Goal: Task Accomplishment & Management: Manage account settings

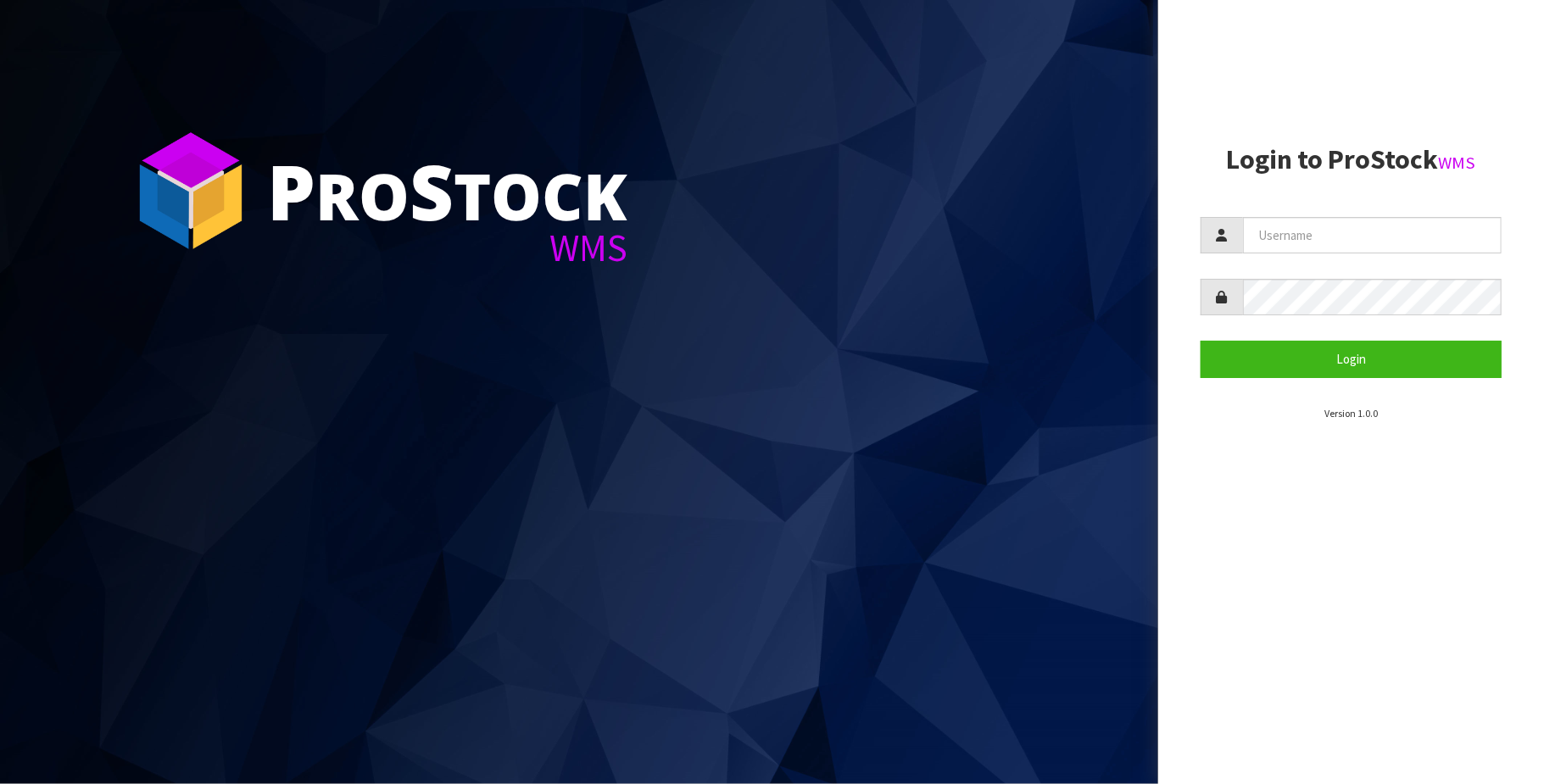
click at [1374, 206] on section "Login to ProStock WMS Login Version 1.0.0" at bounding box center [1351, 283] width 301 height 276
click at [1365, 231] on input "text" at bounding box center [1373, 236] width 258 height 36
type input "[PERSON_NAME][EMAIL_ADDRESS][DOMAIN_NAME]"
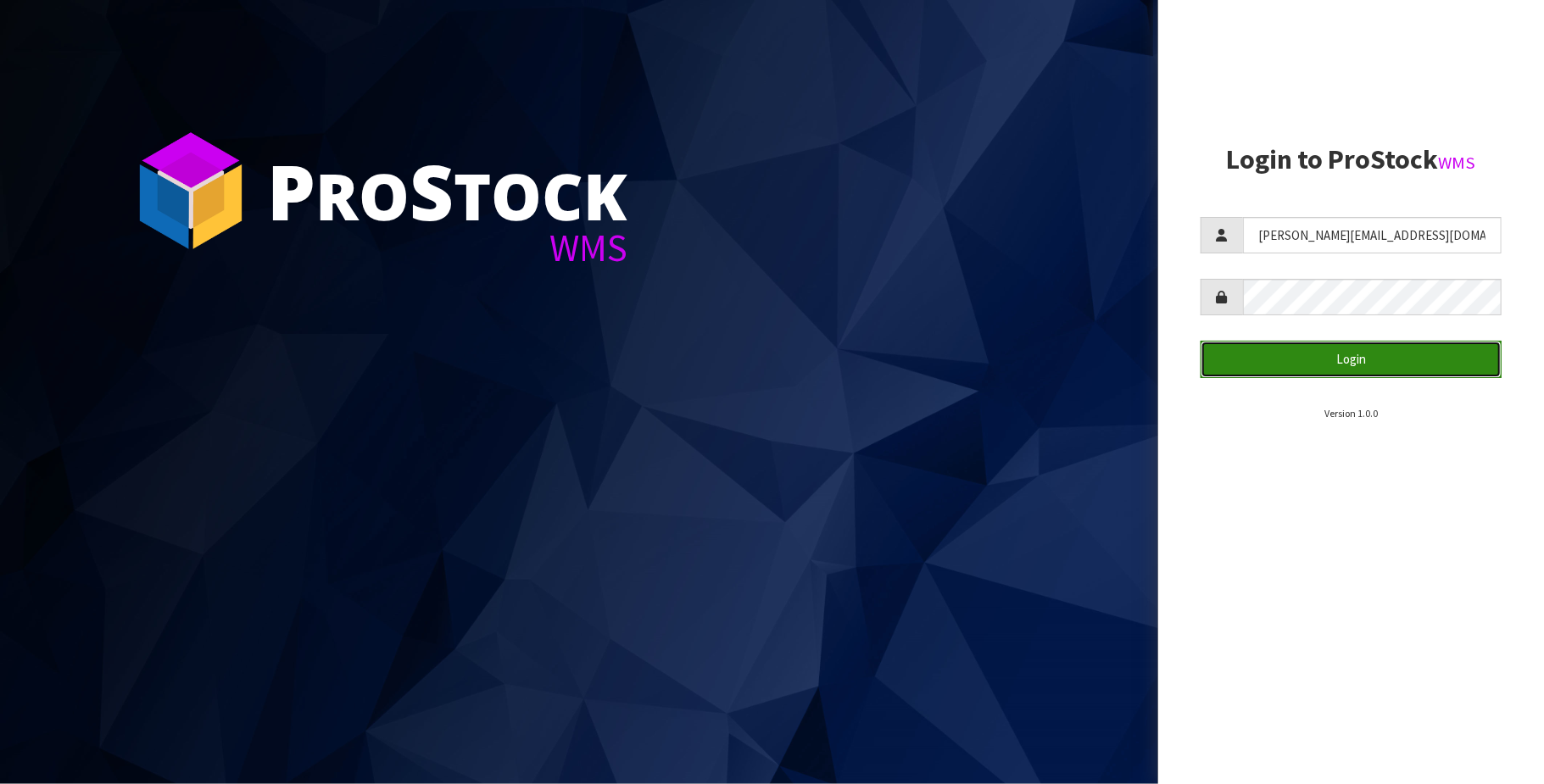
click at [1351, 363] on button "Login" at bounding box center [1351, 359] width 301 height 36
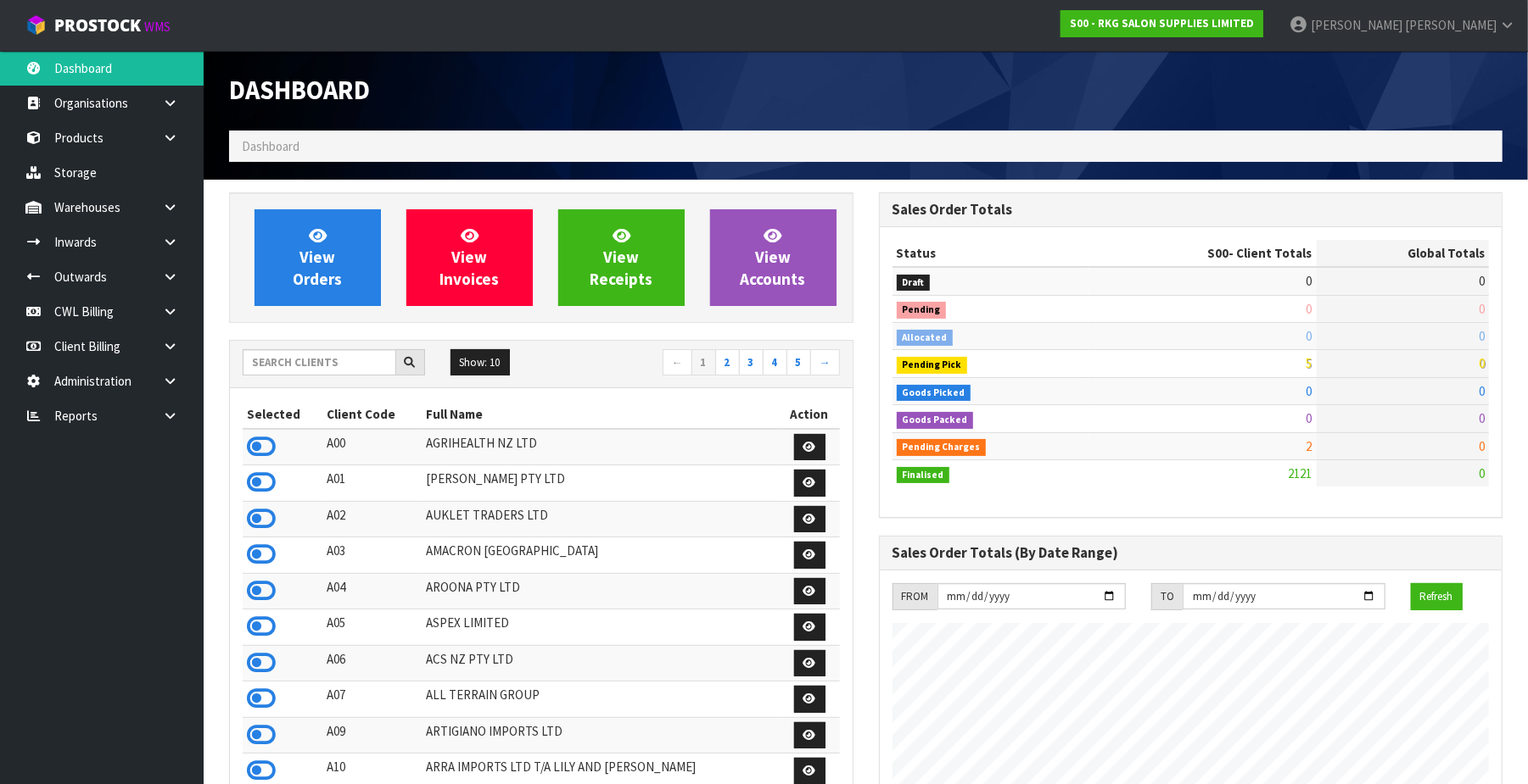
scroll to position [1291, 650]
click at [181, 424] on link at bounding box center [177, 416] width 55 height 35
click at [140, 481] on link "CWL" at bounding box center [102, 486] width 204 height 35
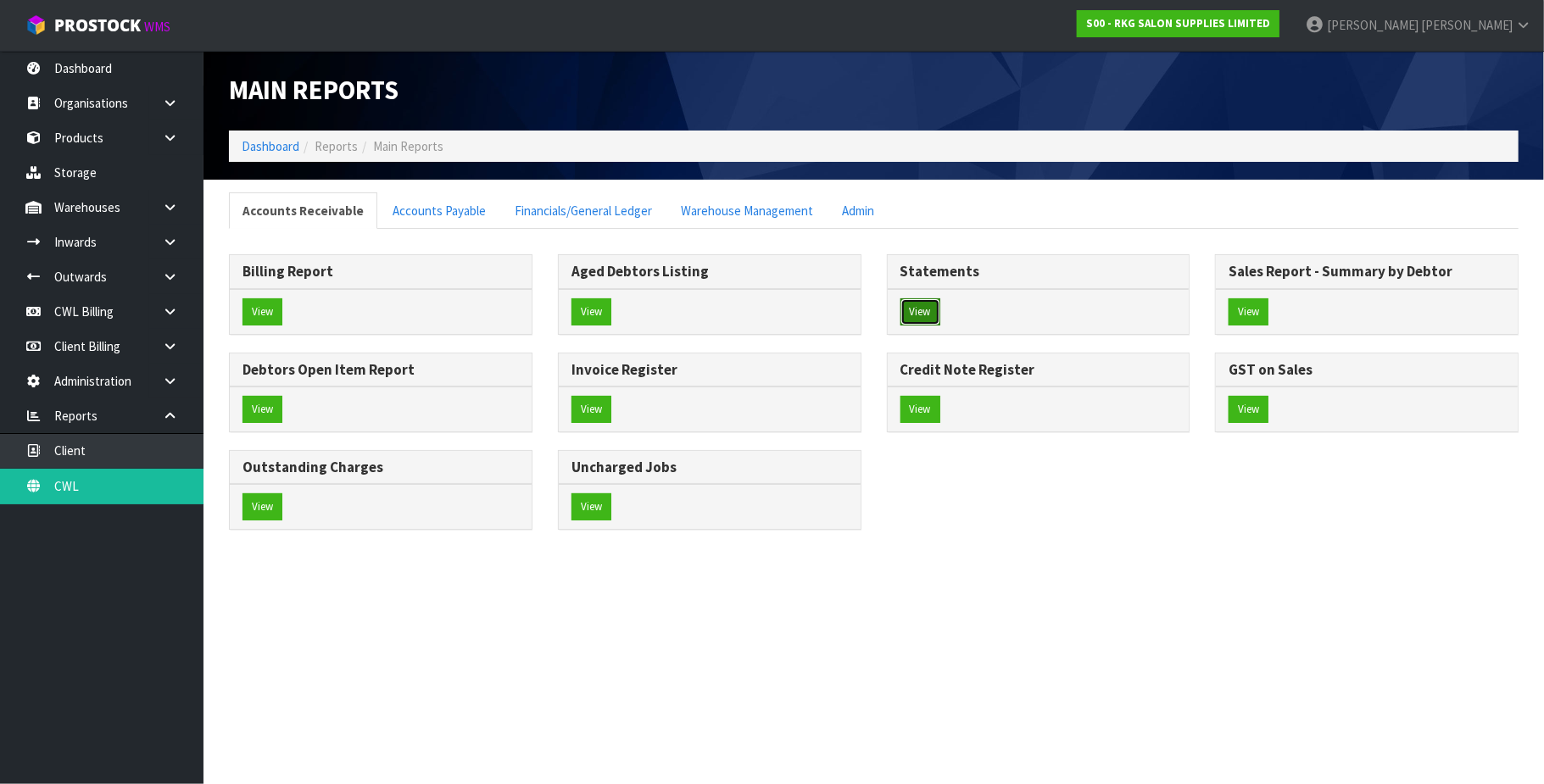
click at [913, 310] on button "View" at bounding box center [921, 312] width 40 height 27
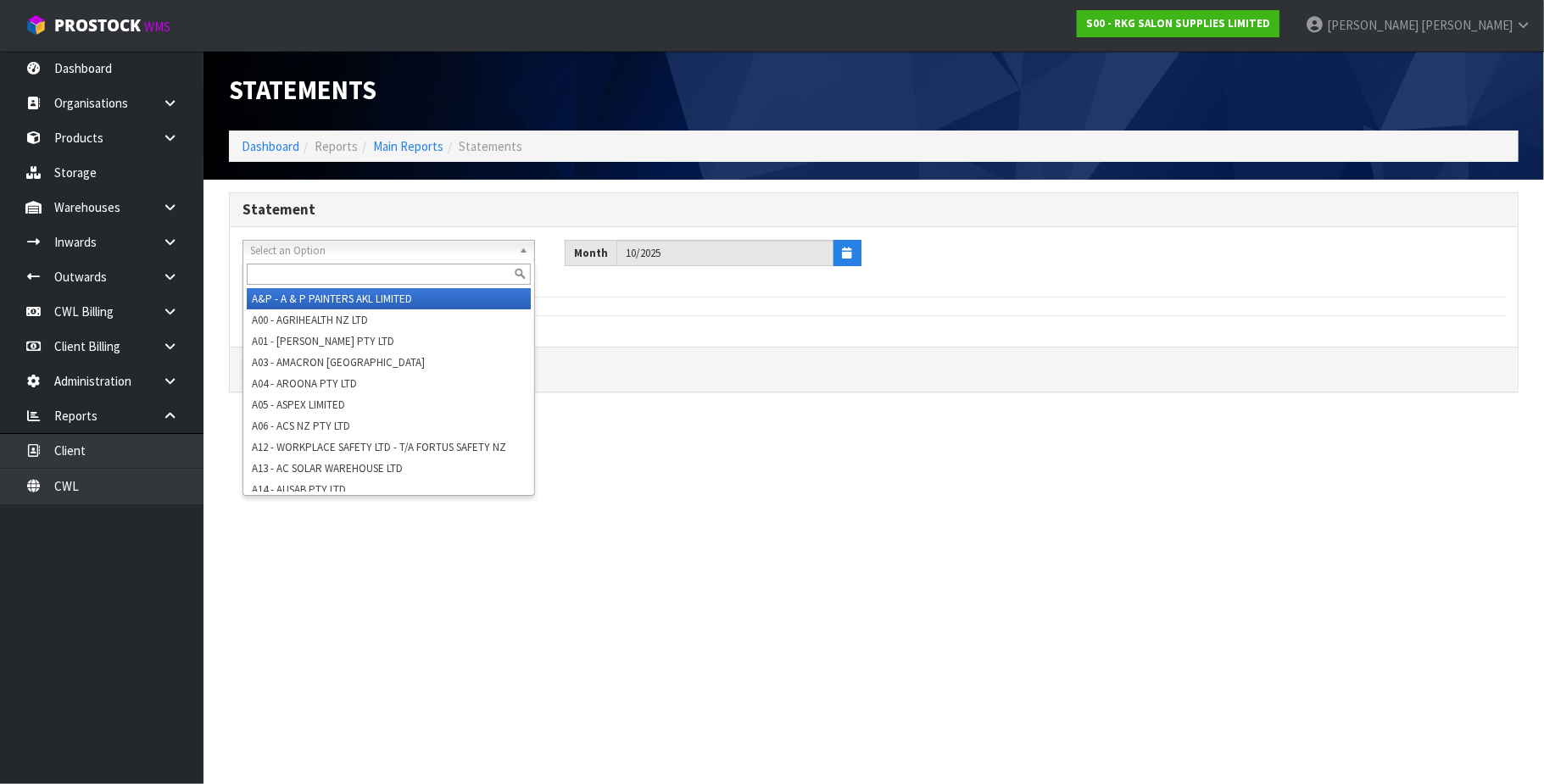
click at [378, 251] on span "Select an Option" at bounding box center [381, 251] width 262 height 20
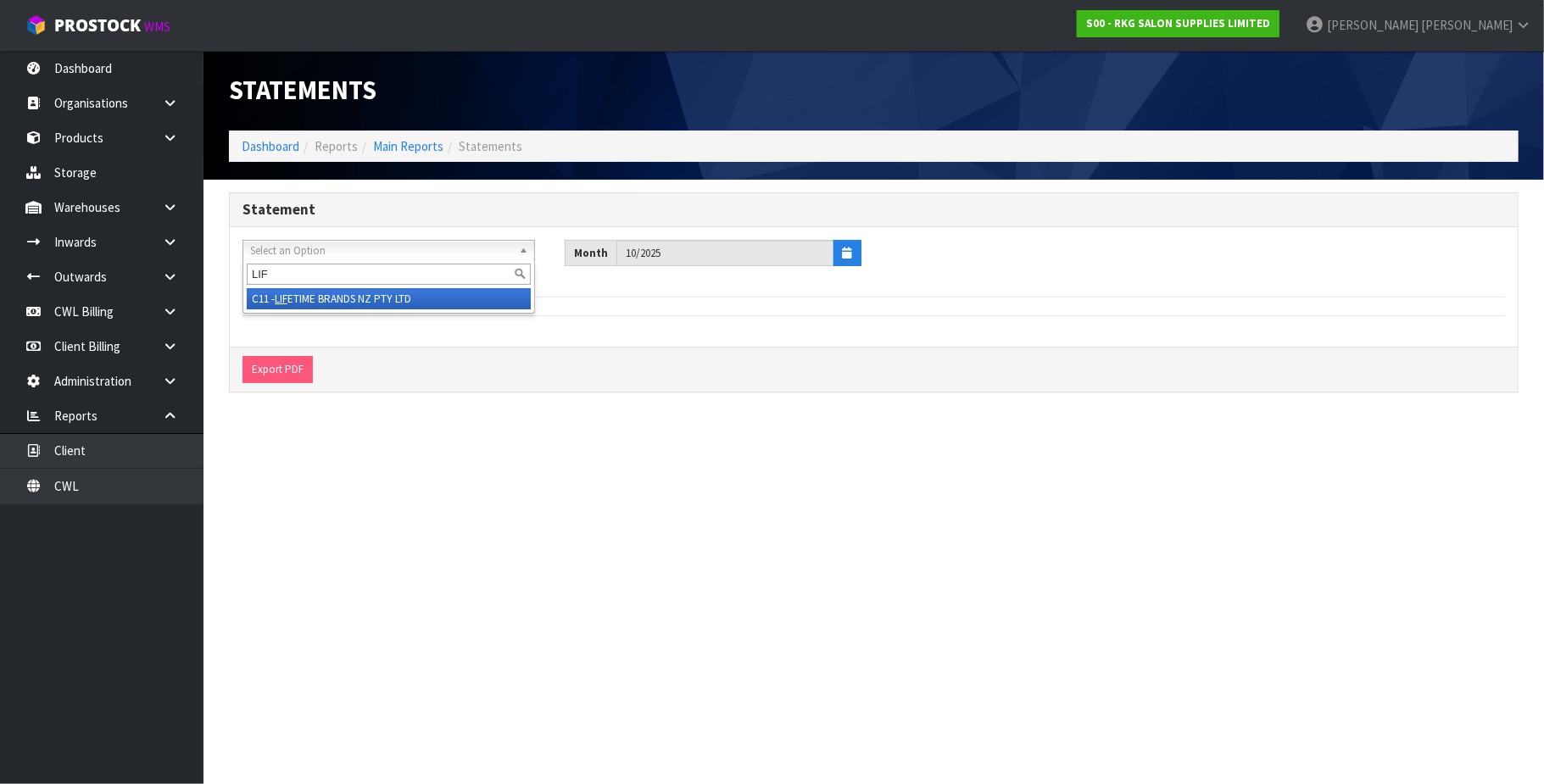
type input "LIF"
click at [361, 295] on li "C11 - LIF ETIME BRANDS NZ PTY LTD" at bounding box center [389, 298] width 284 height 21
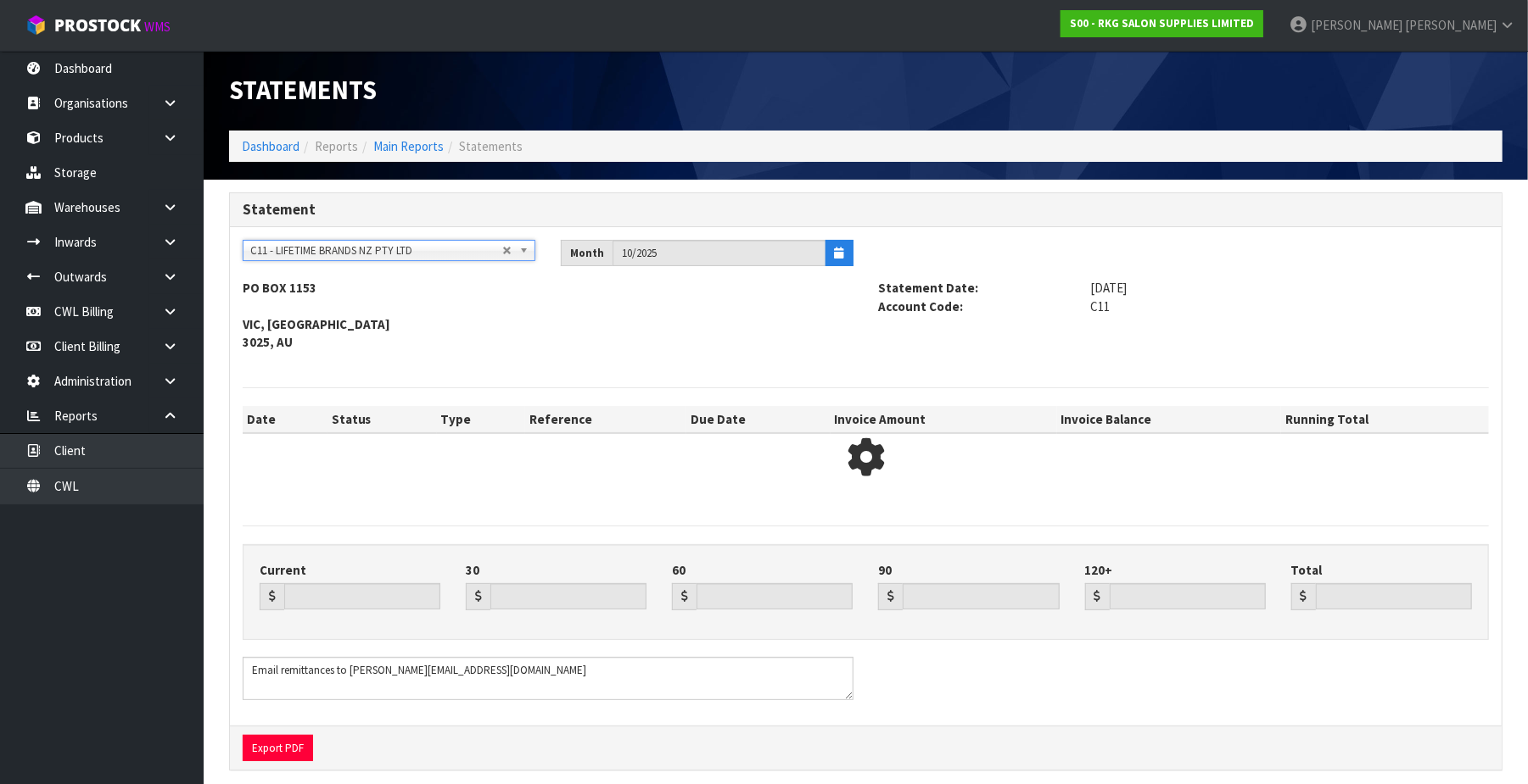
type input "0.00"
type input "54180.57"
type input "56156.51"
type input "0.00"
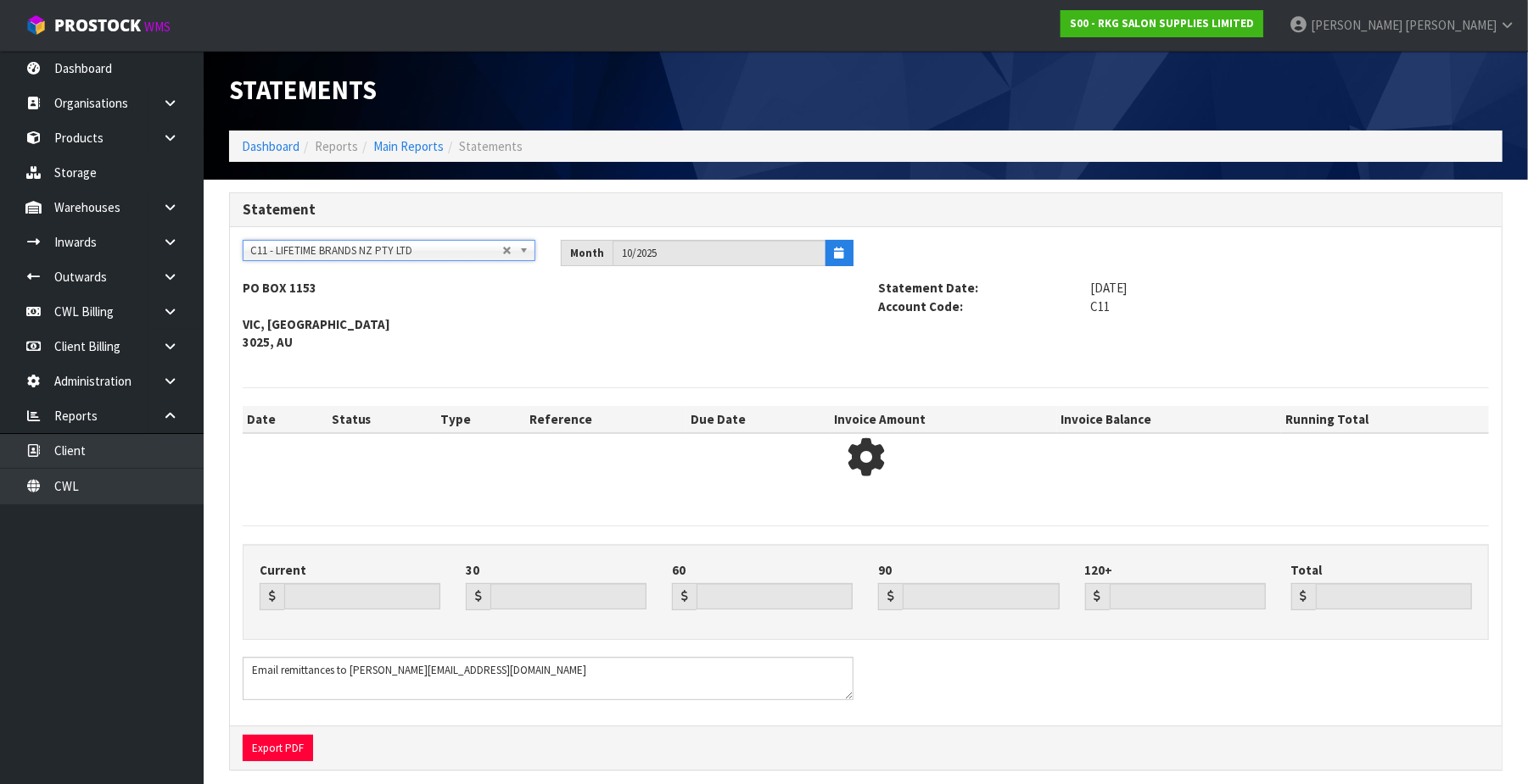
type input "110337.08"
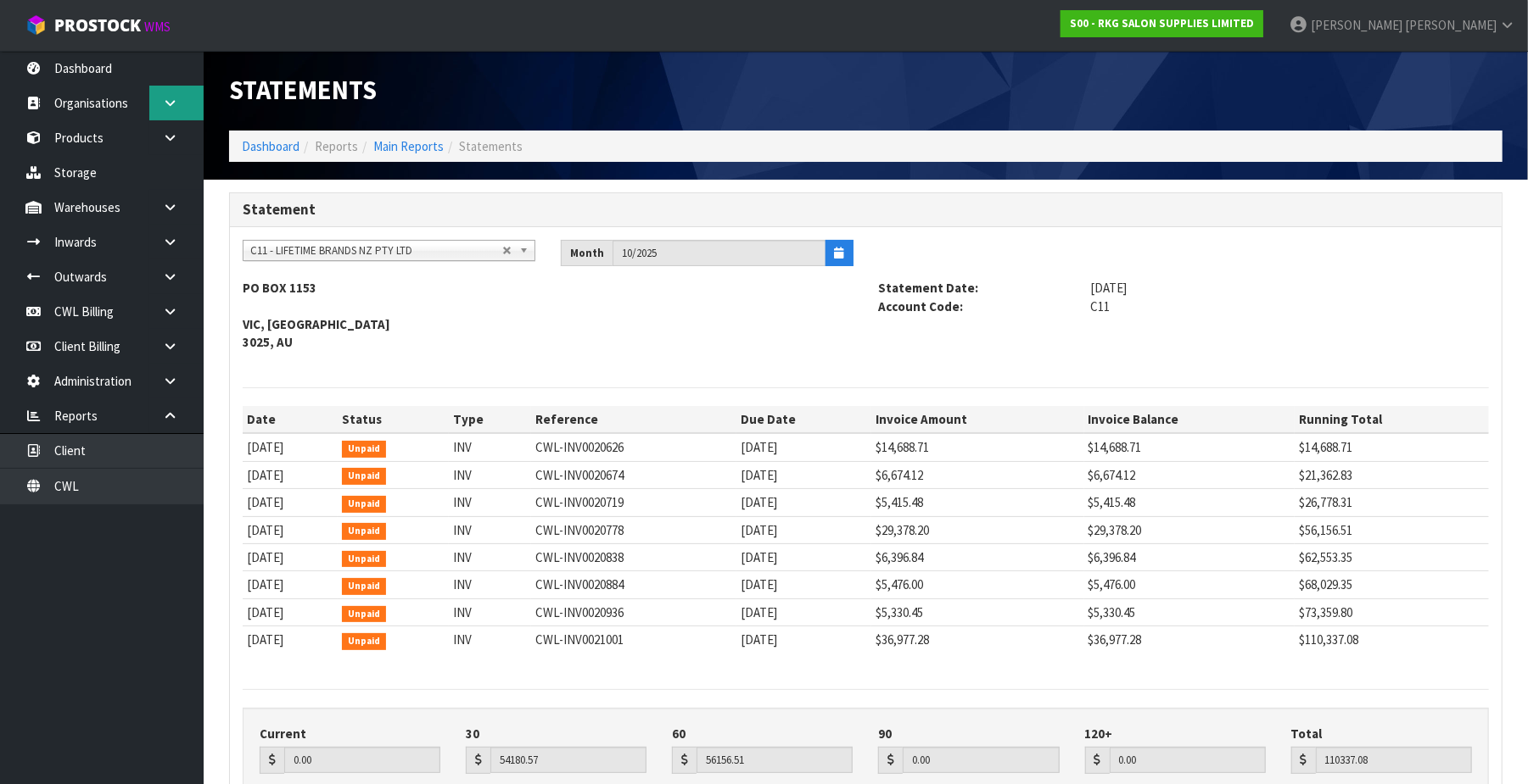
click at [163, 102] on icon at bounding box center [170, 103] width 16 height 13
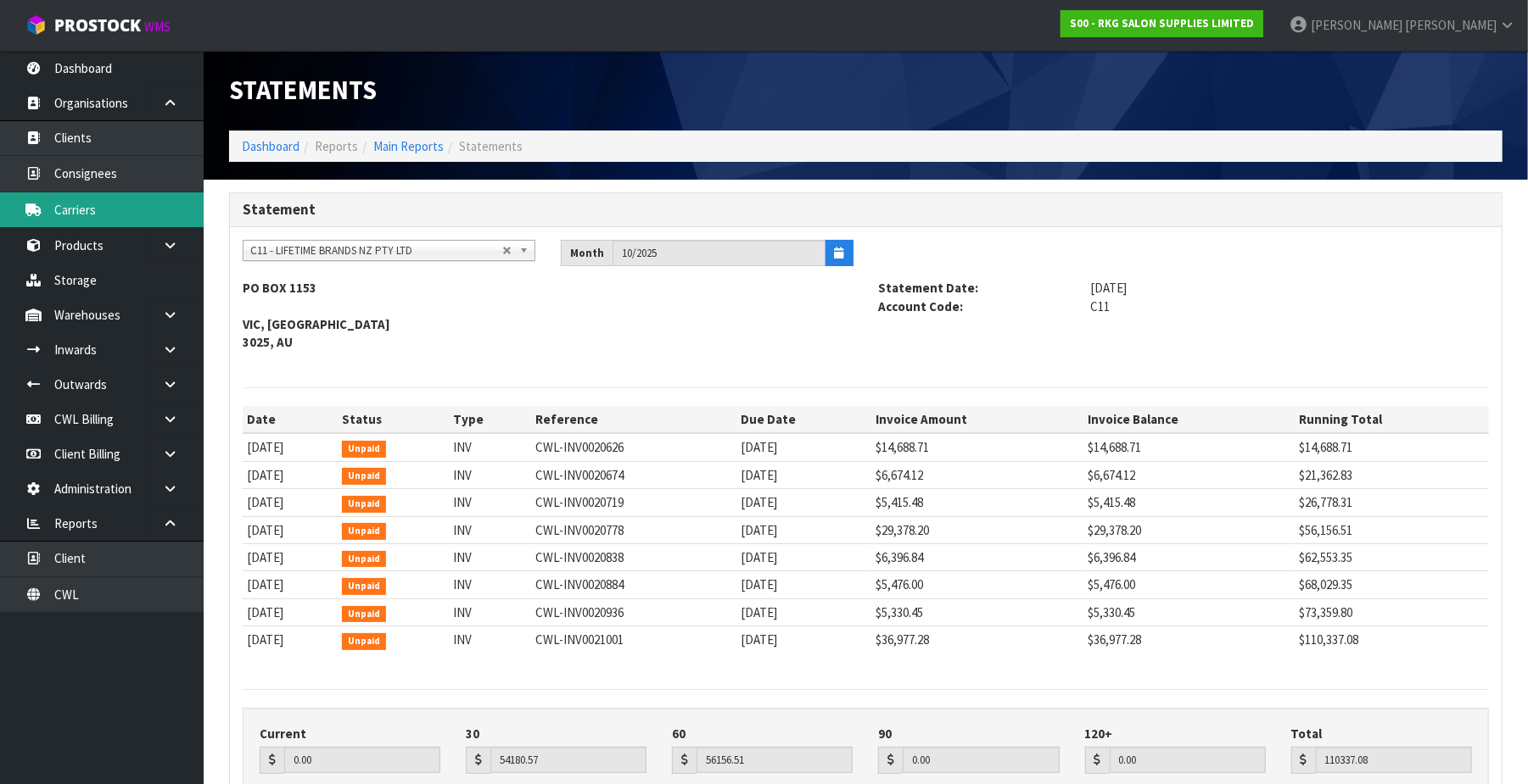
click at [144, 216] on link "Carriers" at bounding box center [102, 210] width 204 height 35
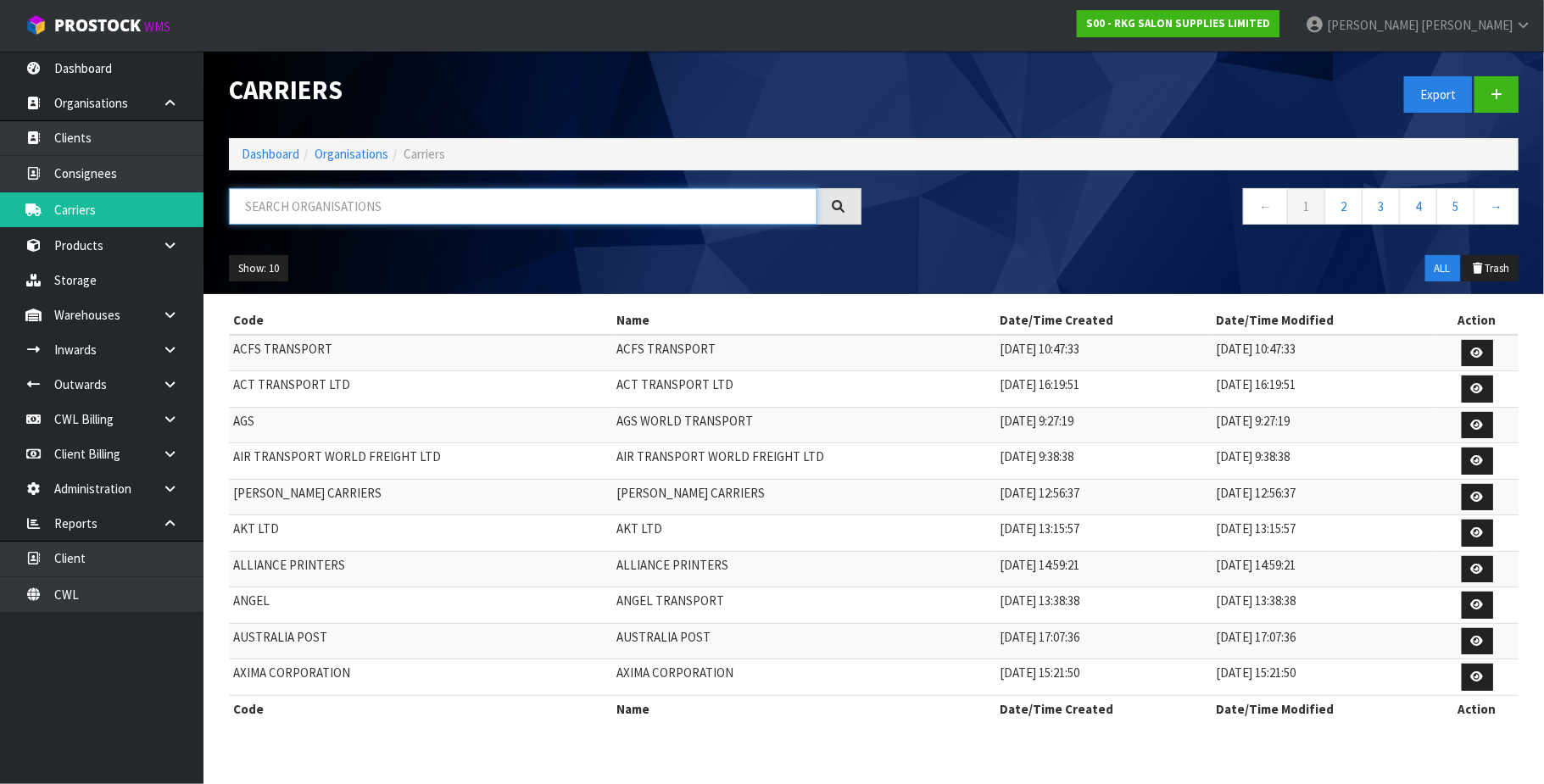
click at [368, 215] on input "text" at bounding box center [523, 206] width 589 height 36
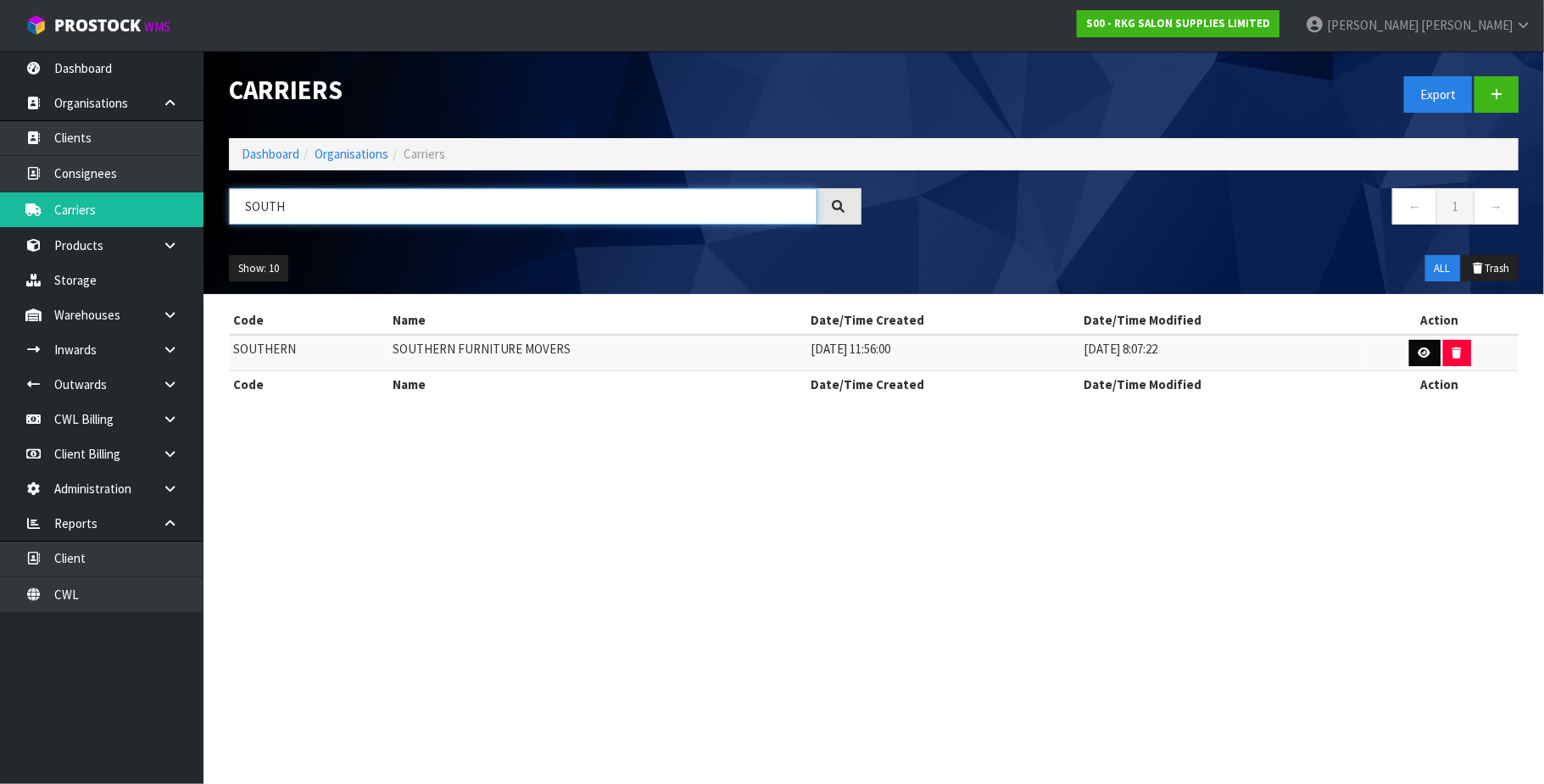
type input "SOUTH"
click at [1409, 356] on link at bounding box center [1425, 354] width 31 height 27
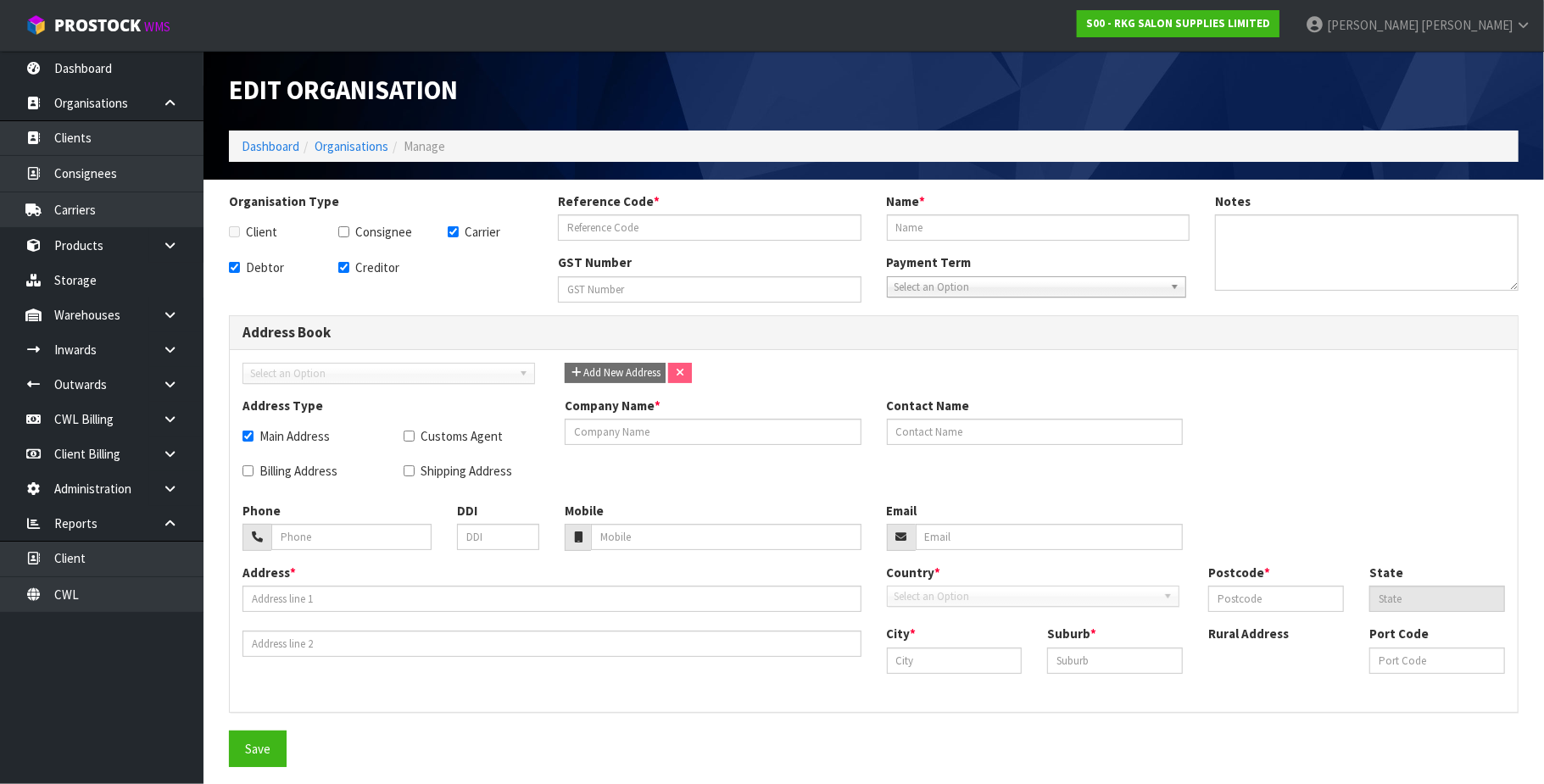
checkbox input "true"
type input "SOUTHERN"
type input "SOUTHERN FURNITURE MOVERS"
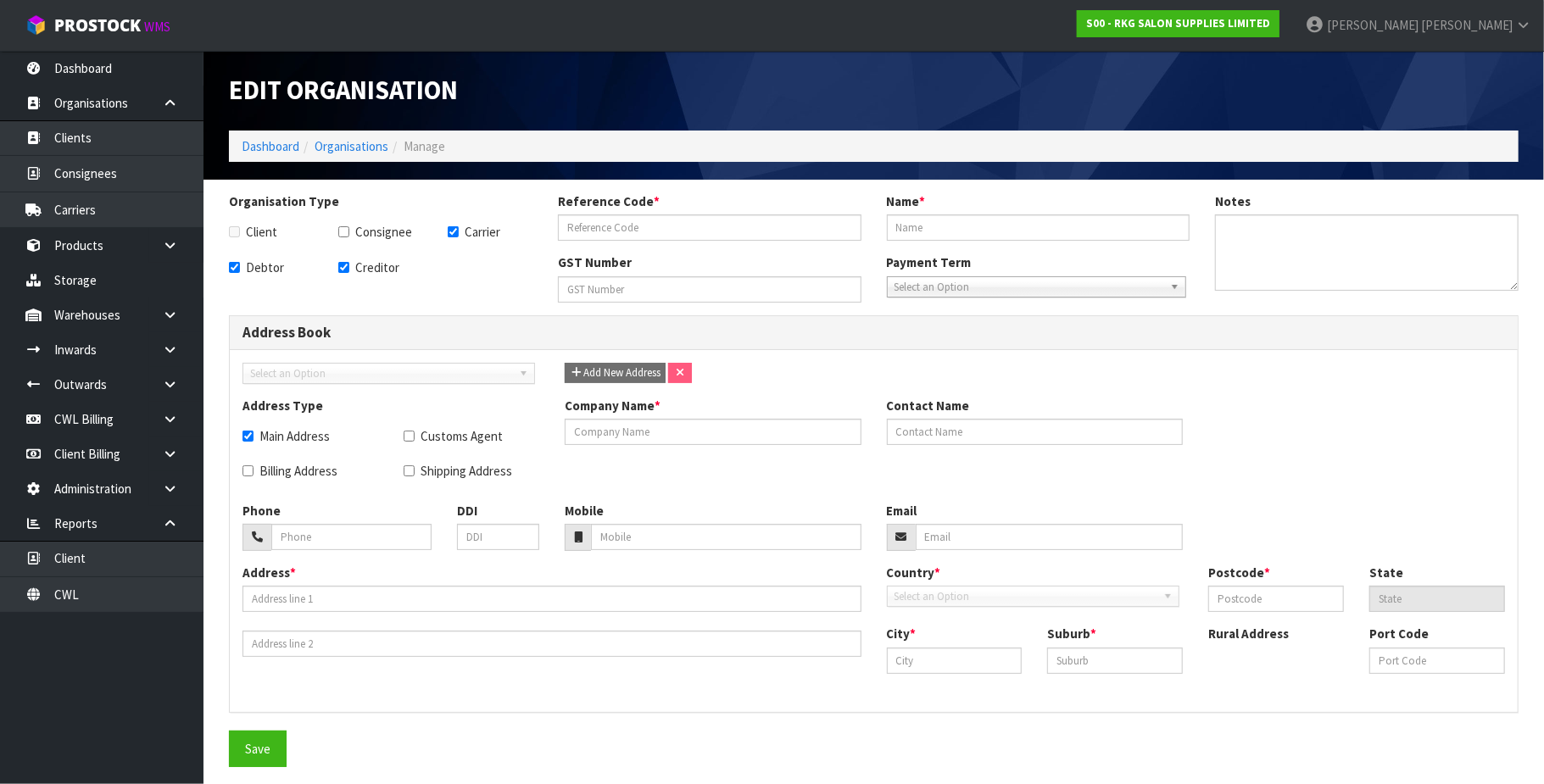
type input "[PHONE_NUMBER]"
checkbox input "true"
type input "SOUTHERN FURNITURE MOVERS"
type input "PO BOX 432"
type input "9011"
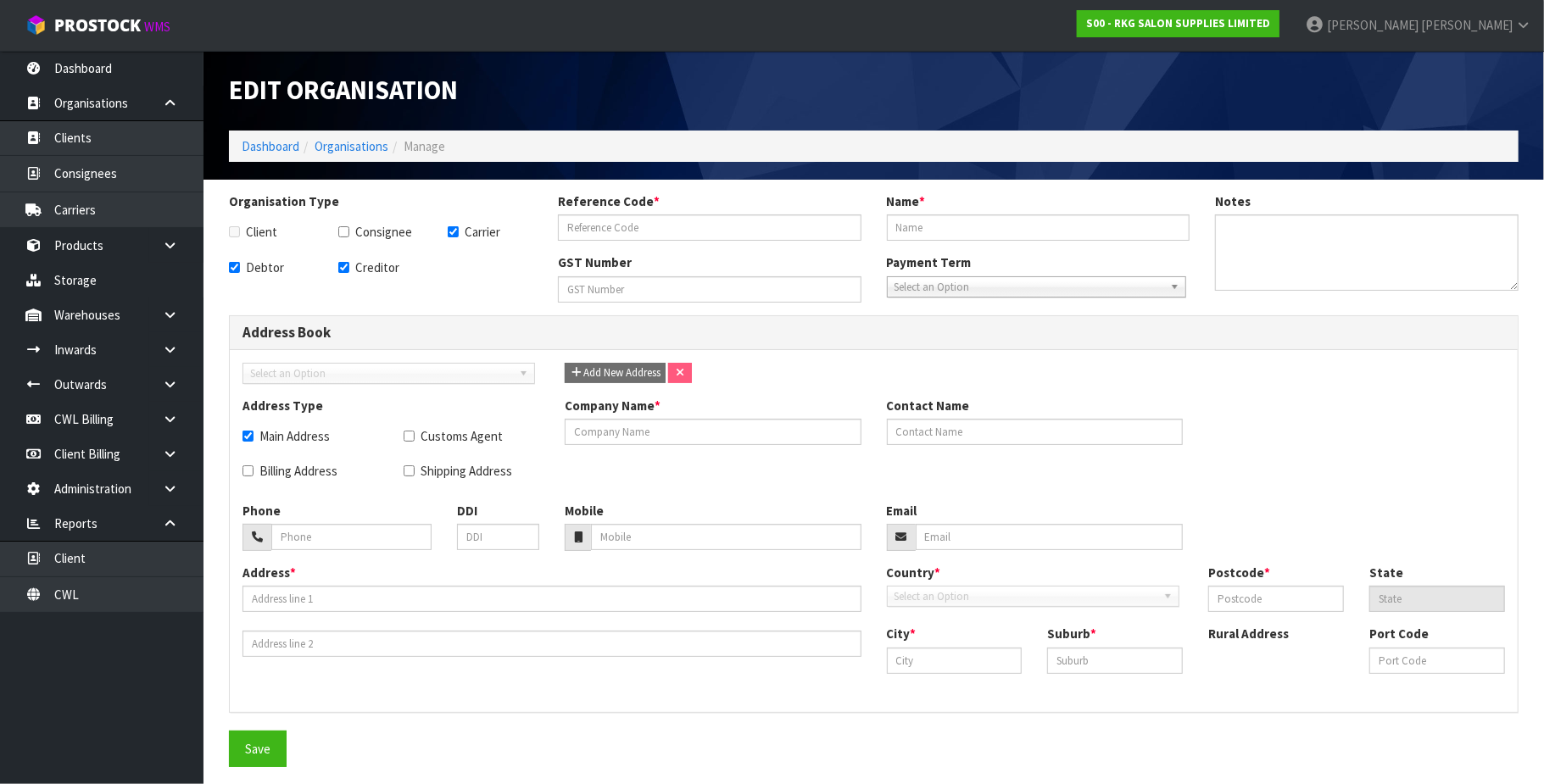
type input "Dunedin"
type input "DUNEDIN"
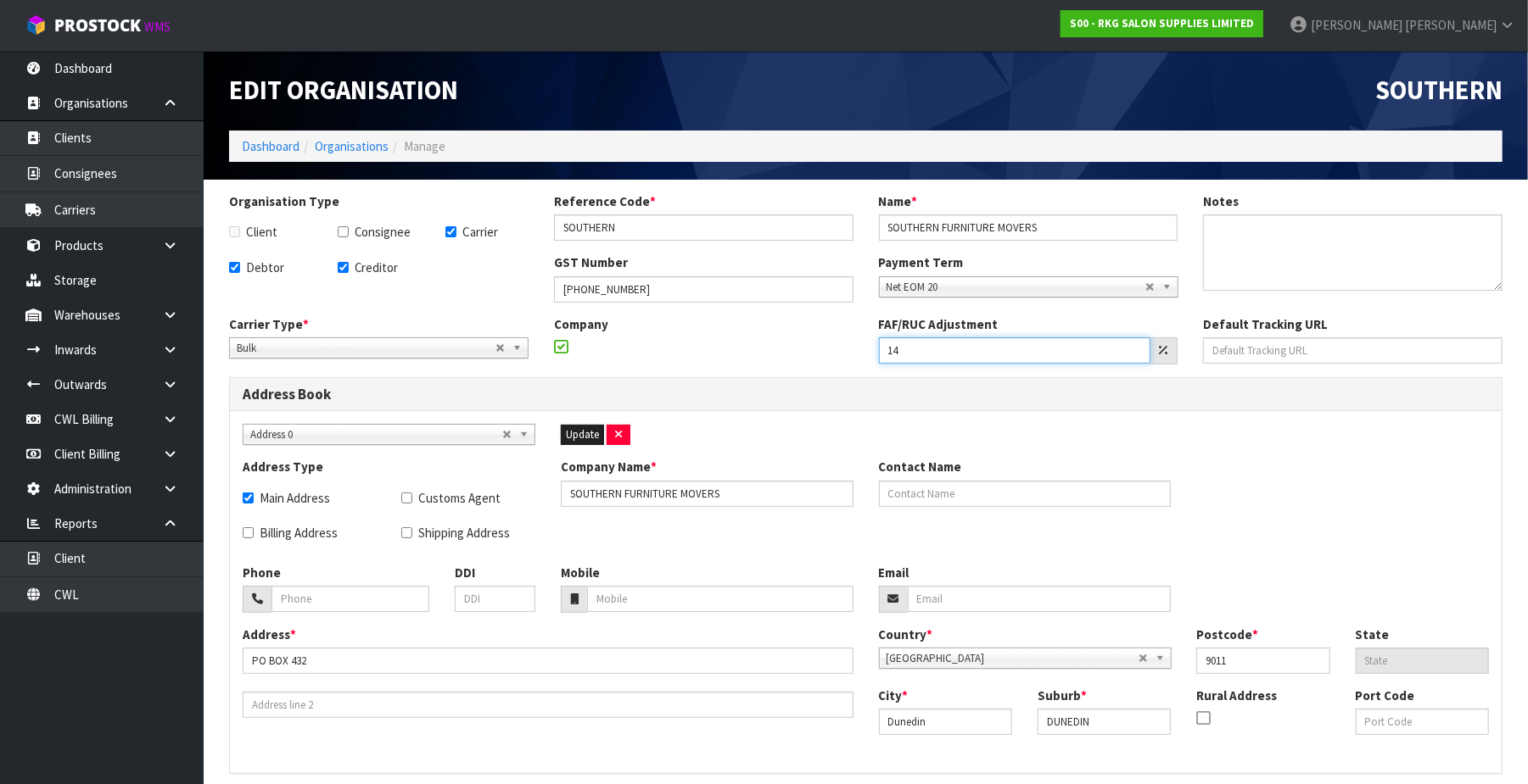
click at [1025, 351] on input "14" at bounding box center [1015, 350] width 272 height 26
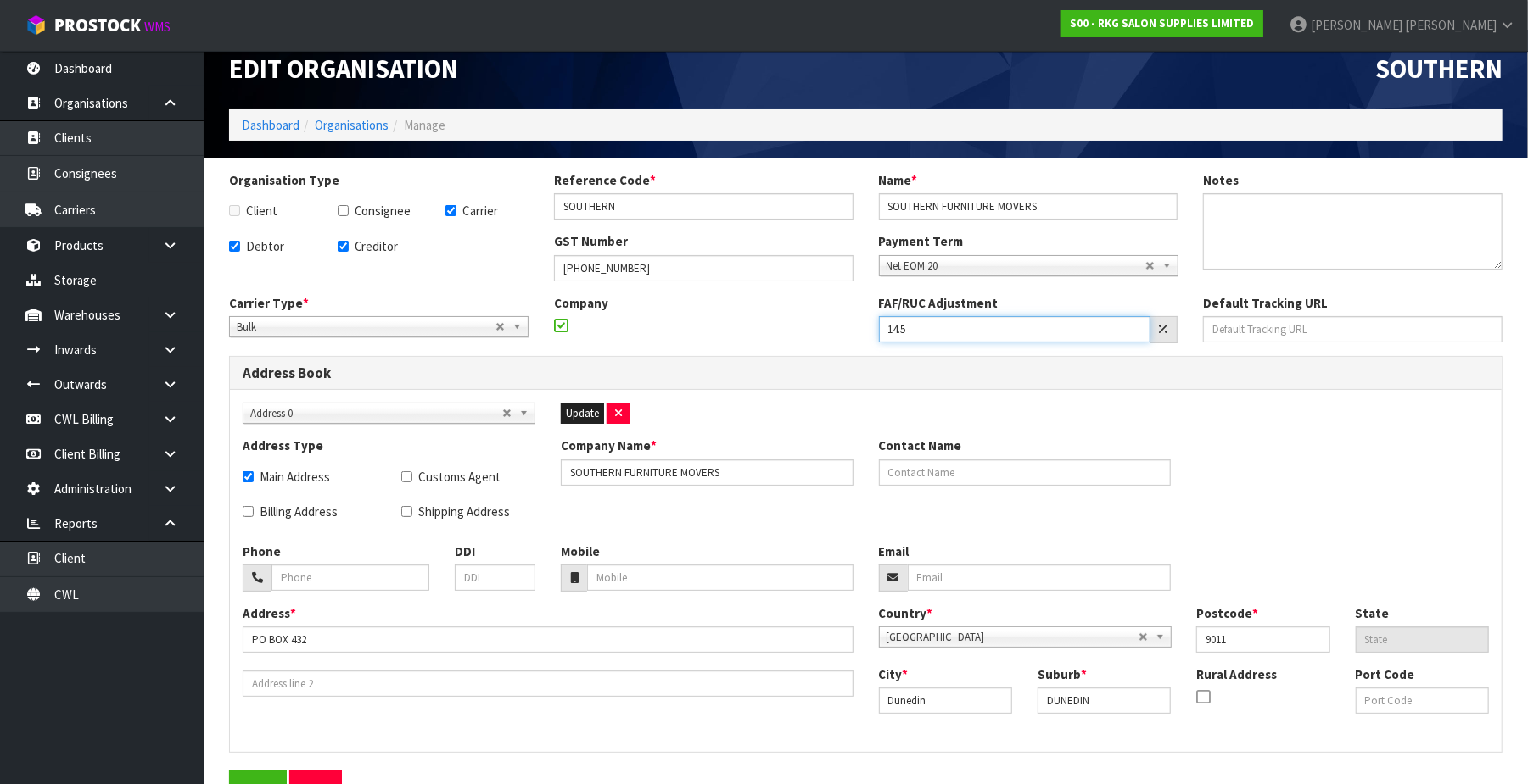
scroll to position [59, 0]
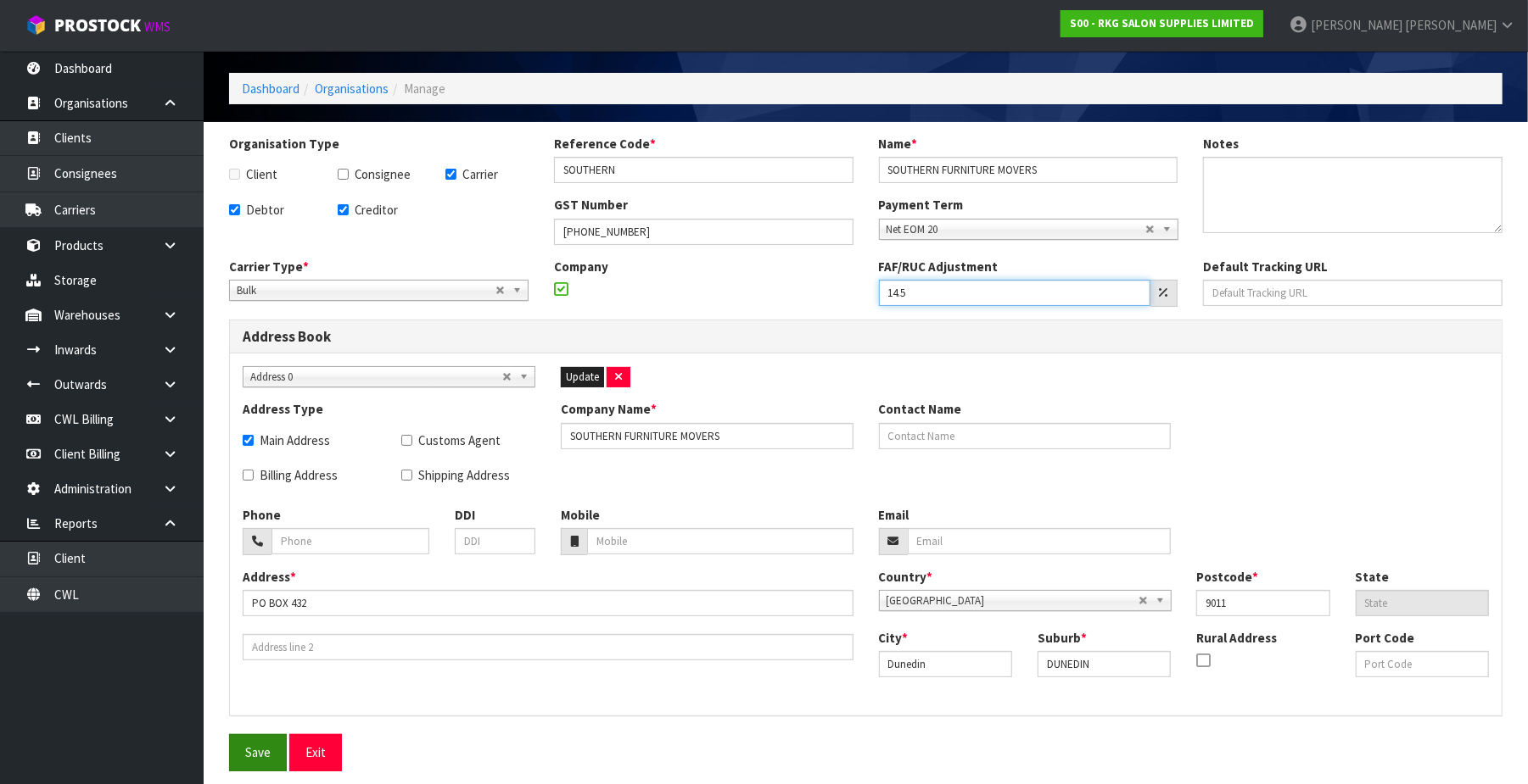
type input "14.5"
click at [236, 755] on button "Save" at bounding box center [258, 752] width 57 height 36
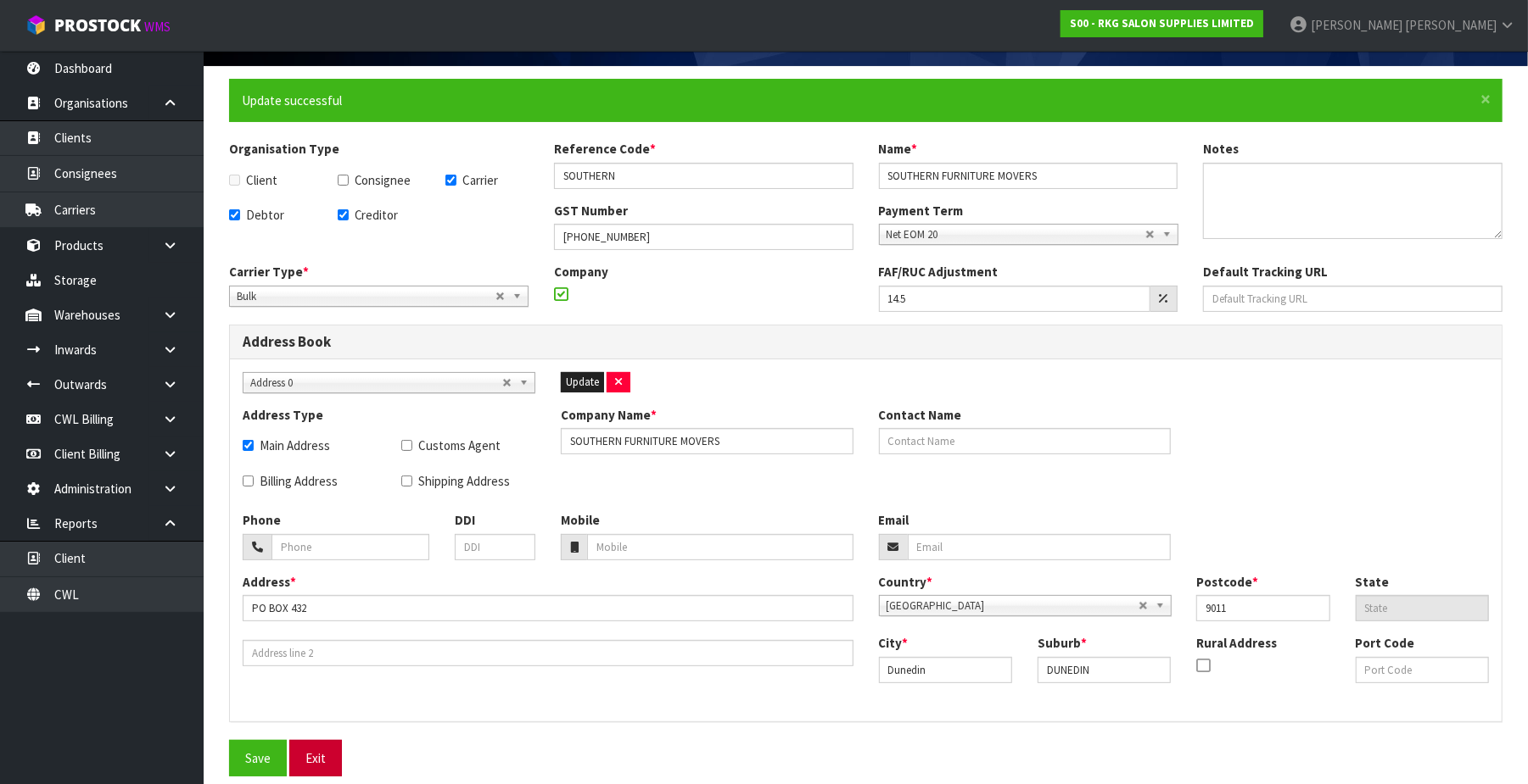
scroll to position [120, 0]
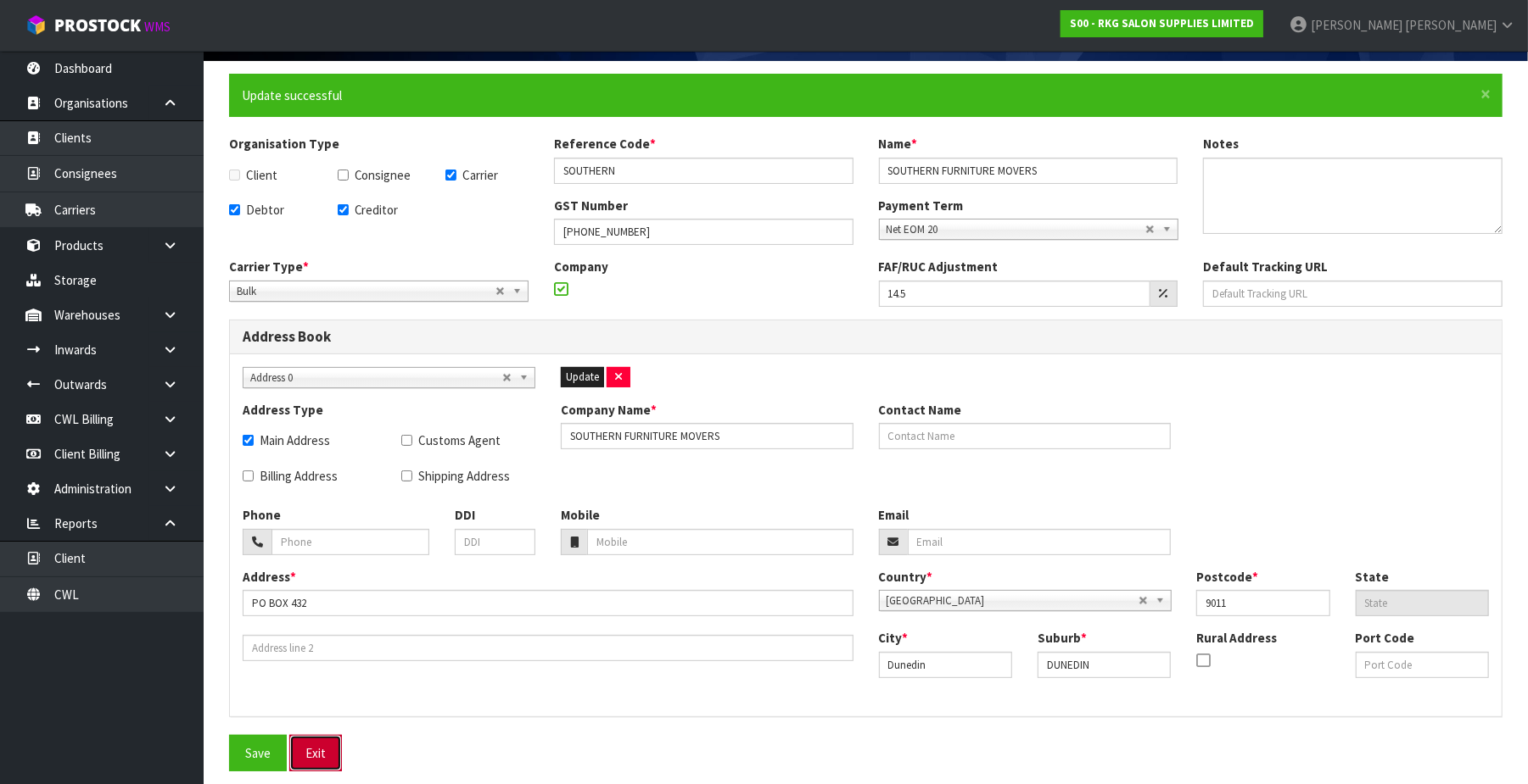
click at [304, 759] on button "Exit" at bounding box center [316, 753] width 53 height 36
